Goal: Transaction & Acquisition: Purchase product/service

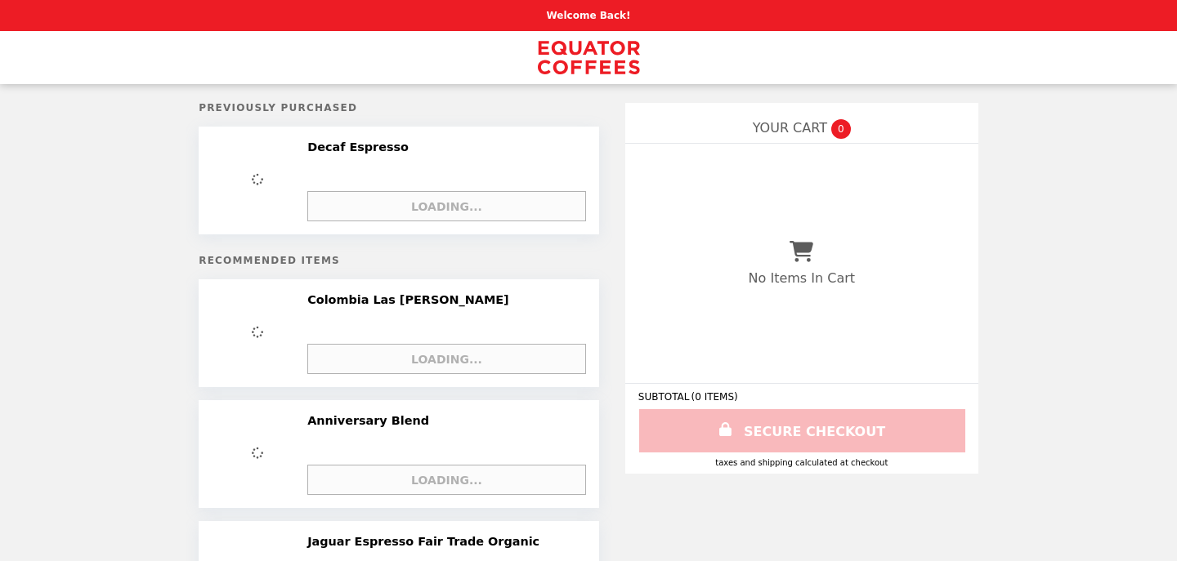
select select "**********"
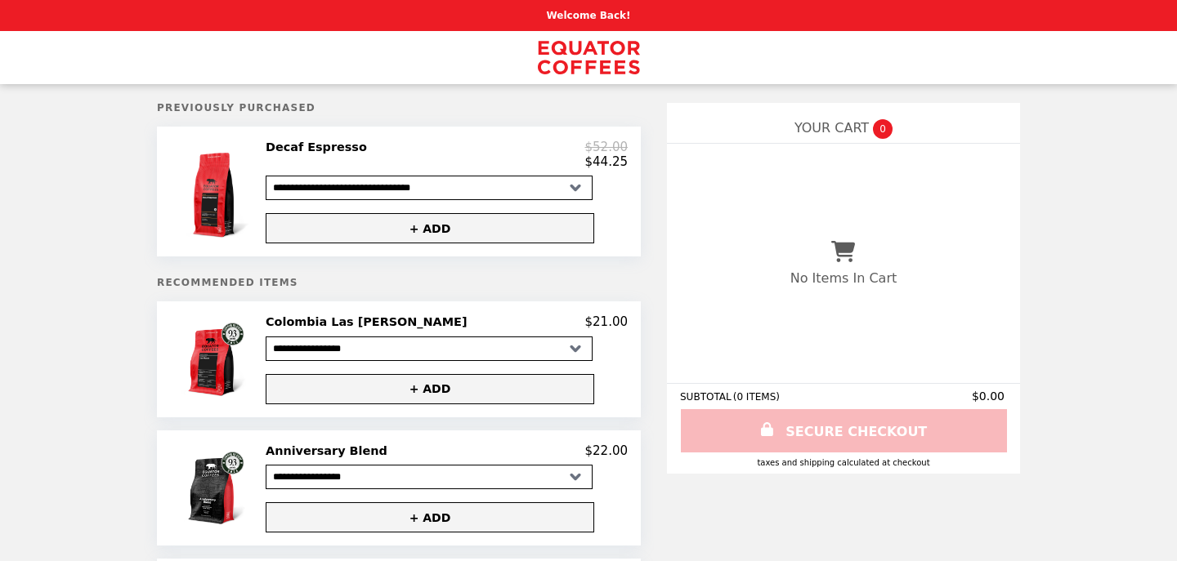
click at [323, 147] on h2 "Decaf Espresso" at bounding box center [320, 147] width 108 height 15
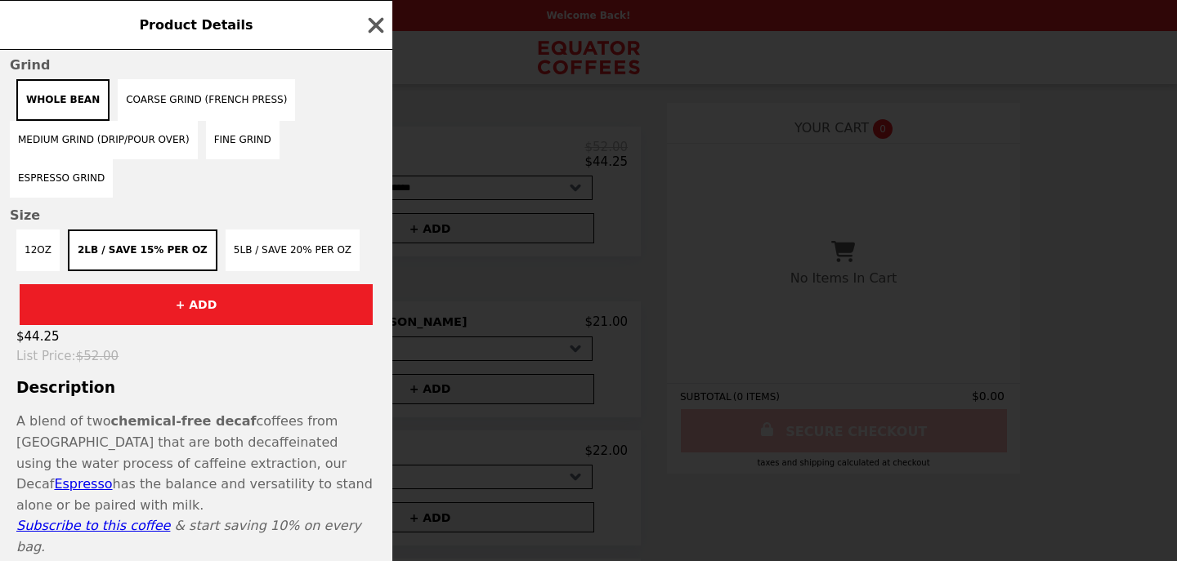
scroll to position [302, 0]
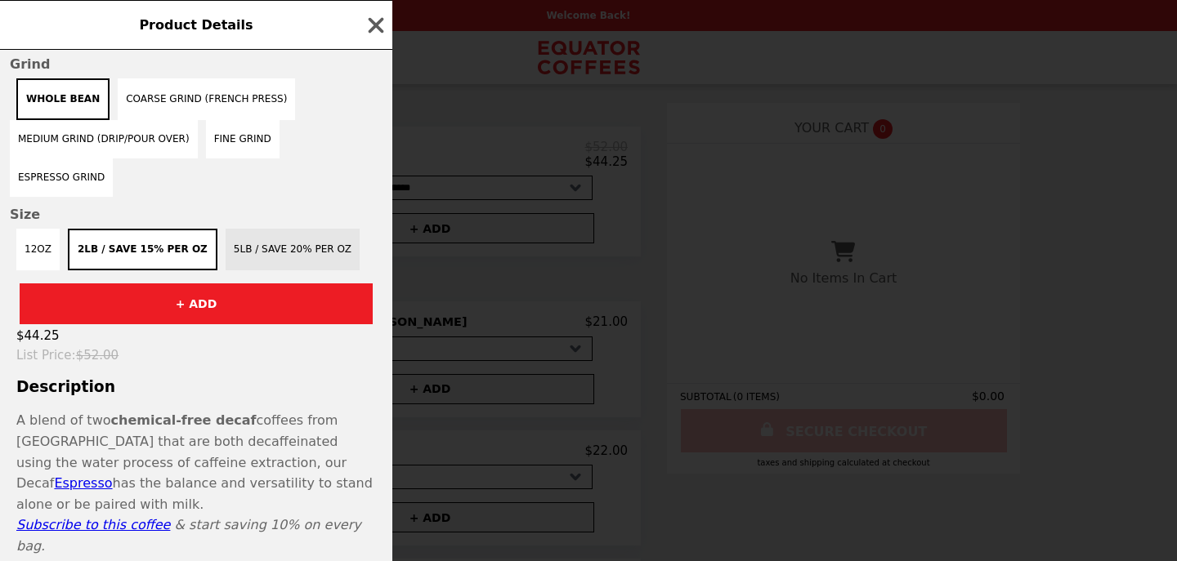
click at [282, 253] on button "5lb / Save 20% per oz" at bounding box center [293, 250] width 134 height 42
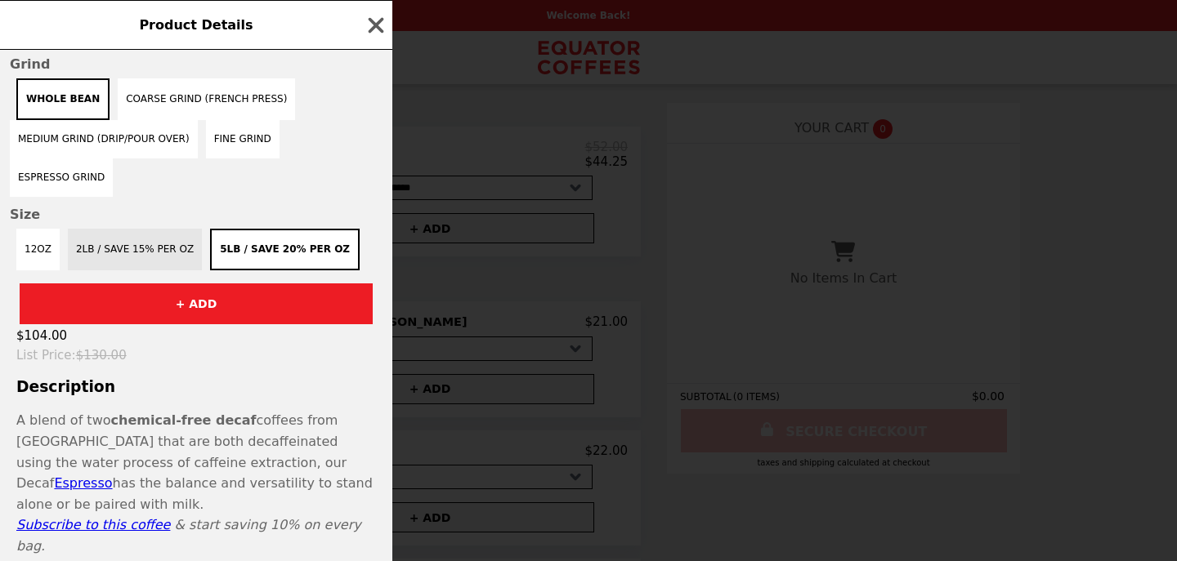
click at [83, 244] on button "2lb / Save 15% per oz" at bounding box center [135, 250] width 134 height 42
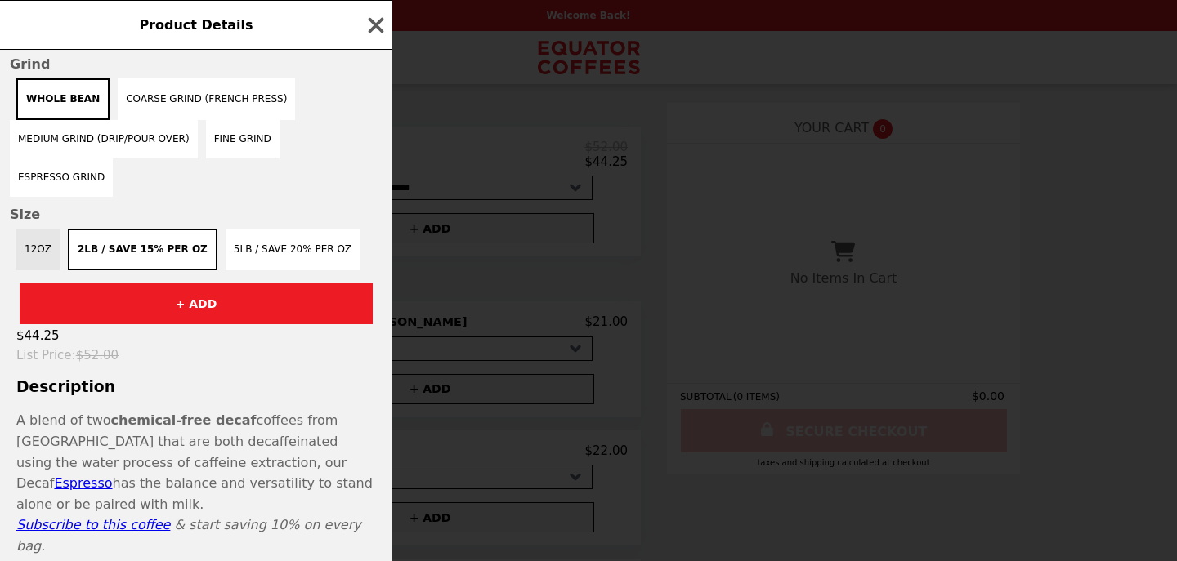
click at [37, 247] on button "12oz" at bounding box center [37, 250] width 43 height 42
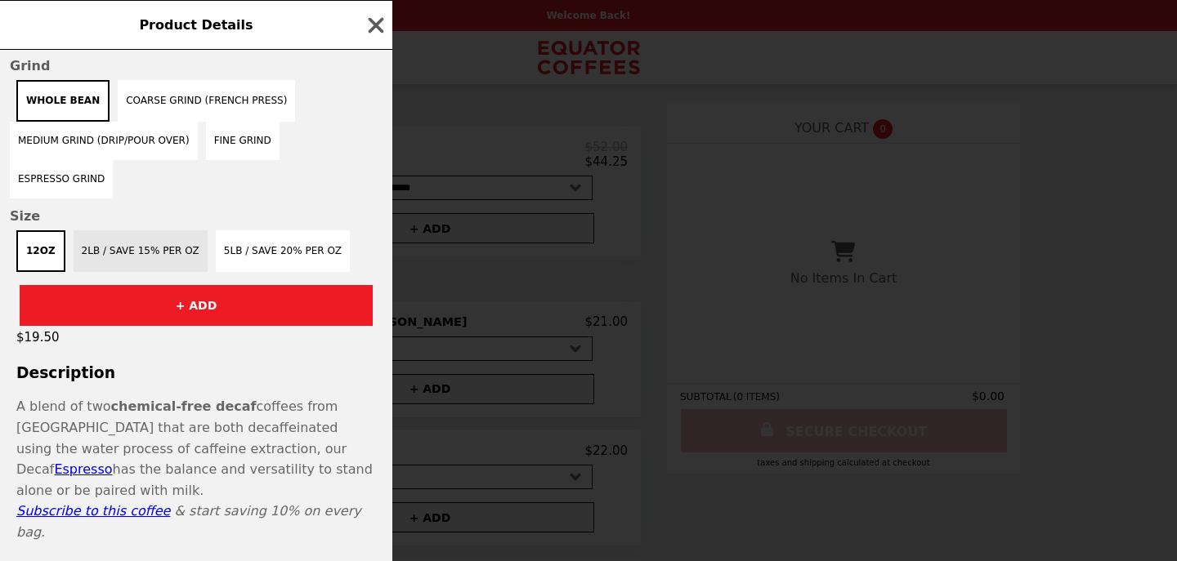
click at [154, 244] on button "2lb / Save 15% per oz" at bounding box center [141, 251] width 134 height 42
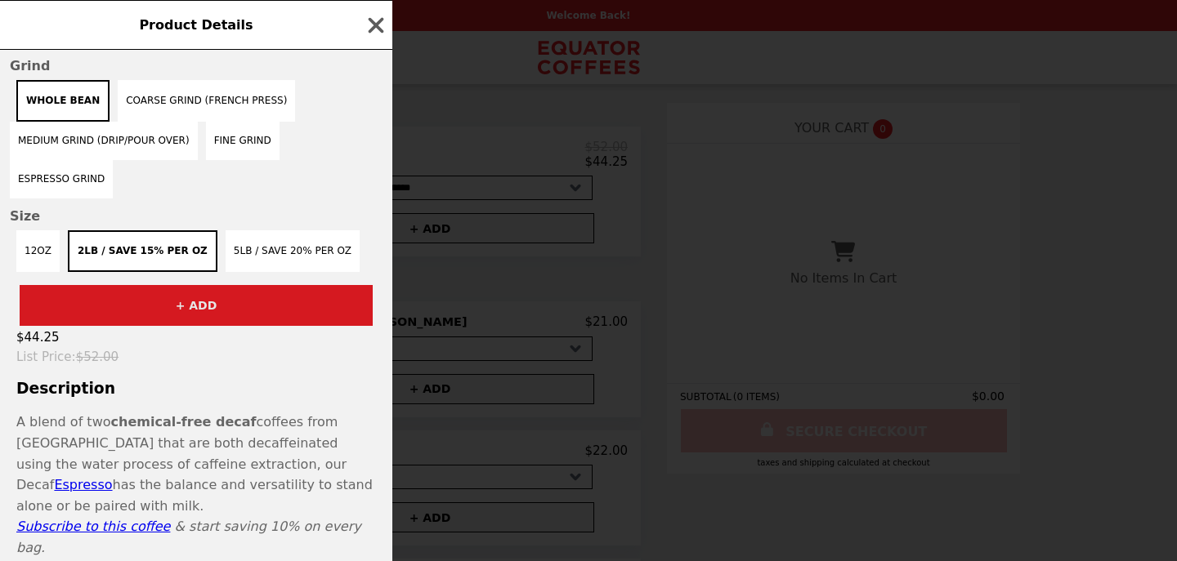
click at [200, 303] on button "+ ADD" at bounding box center [196, 305] width 353 height 41
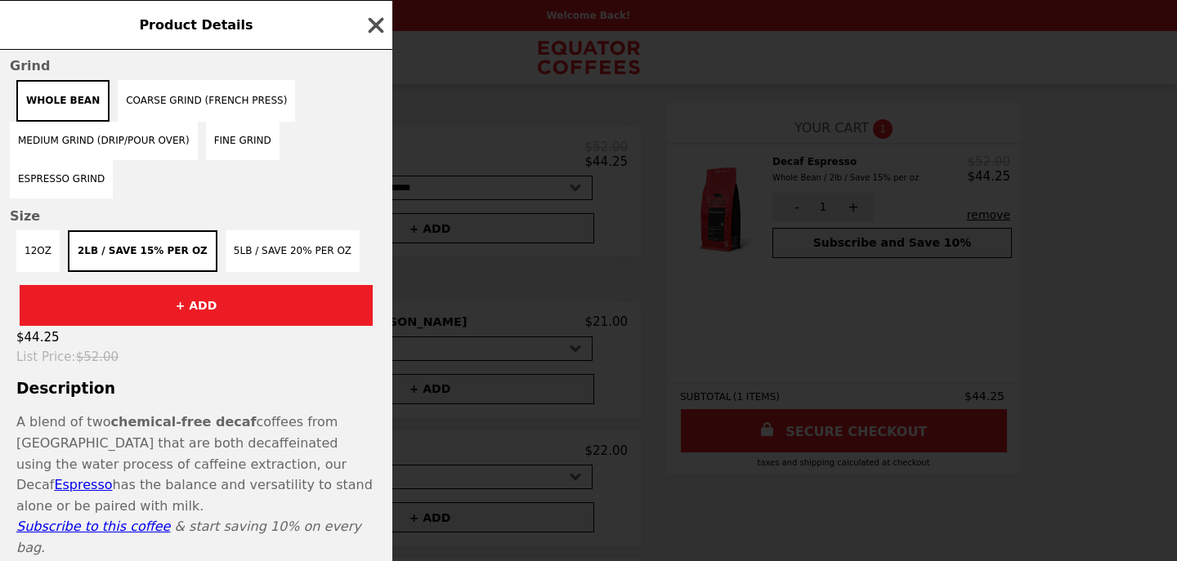
click at [380, 25] on icon "button" at bounding box center [376, 25] width 25 height 25
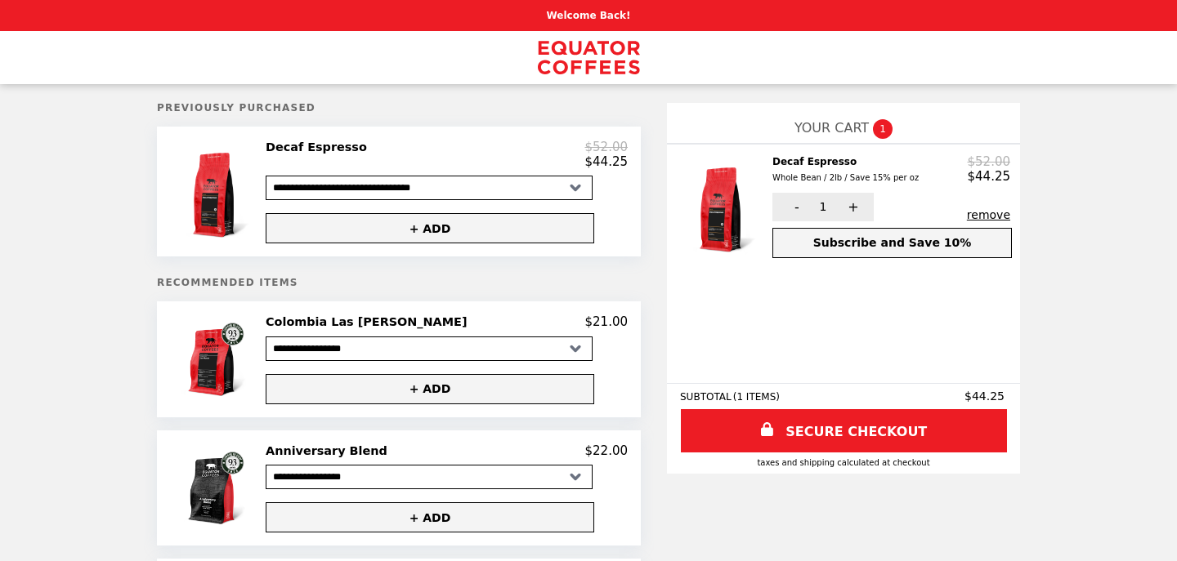
click at [560, 61] on img "Main" at bounding box center [589, 58] width 102 height 34
